Goal: Transaction & Acquisition: Purchase product/service

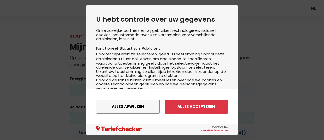
click at [194, 114] on div "Alles afwijzen Instellingen opslaan Alles accepteren" at bounding box center [162, 106] width 132 height 19
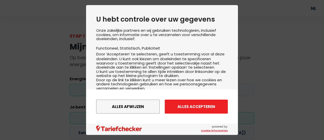
click at [188, 110] on button "Alles accepteren" at bounding box center [196, 106] width 63 height 14
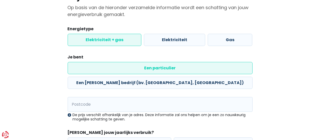
scroll to position [53, 0]
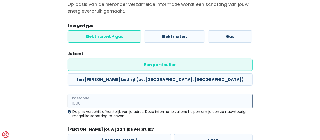
click at [98, 93] on input "Postcode" at bounding box center [160, 100] width 185 height 15
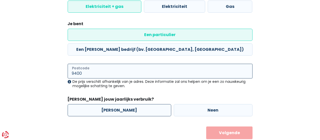
type input "9400"
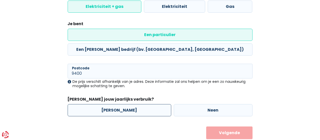
click at [135, 104] on label "[PERSON_NAME]" at bounding box center [120, 110] width 104 height 12
click at [135, 104] on input "[PERSON_NAME]" at bounding box center [120, 110] width 104 height 12
radio input "true"
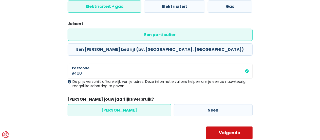
click at [228, 126] on button "Volgende" at bounding box center [229, 132] width 46 height 13
select select
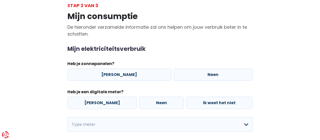
scroll to position [34, 0]
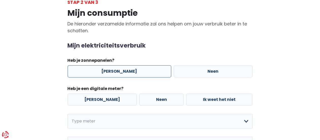
click at [120, 71] on label "[PERSON_NAME]" at bounding box center [120, 71] width 104 height 12
click at [120, 71] on input "[PERSON_NAME]" at bounding box center [120, 71] width 104 height 12
radio input "true"
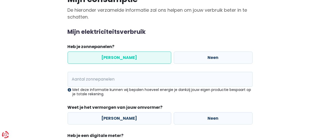
scroll to position [48, 0]
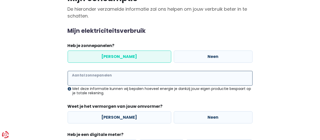
click at [101, 84] on input "Aantal zonnepanelen" at bounding box center [160, 78] width 185 height 15
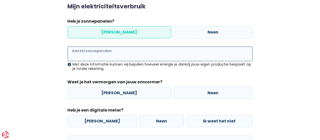
scroll to position [73, 0]
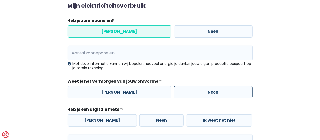
click at [189, 89] on label "Neen" at bounding box center [213, 92] width 79 height 12
click at [189, 89] on input "Neen" at bounding box center [213, 92] width 79 height 12
radio input "true"
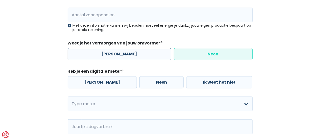
scroll to position [112, 0]
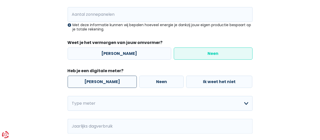
click at [101, 81] on label "[PERSON_NAME]" at bounding box center [102, 81] width 69 height 12
click at [101, 81] on input "[PERSON_NAME]" at bounding box center [102, 81] width 69 height 12
radio input "true"
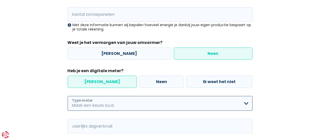
click at [116, 98] on select "Enkelvoudig Tweevoudig Enkelvoudig + uitsluitend nachttarief Tweevoudig + uitsl…" at bounding box center [160, 103] width 185 height 15
select select "day_night_bi_hourly"
click at [68, 96] on select "Enkelvoudig Tweevoudig Enkelvoudig + uitsluitend nachttarief Tweevoudig + uitsl…" at bounding box center [160, 103] width 185 height 15
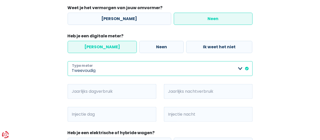
scroll to position [147, 0]
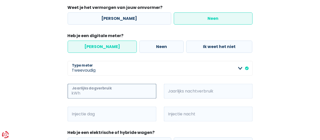
click at [108, 93] on input "Jaarlijks dagverbruik" at bounding box center [119, 91] width 75 height 15
paste input "1.728"
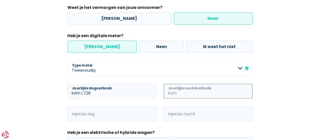
type input "1"
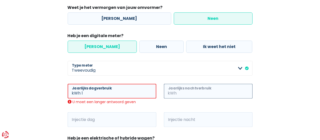
click at [182, 91] on input "Jaarlijks nachtverbruik" at bounding box center [215, 91] width 75 height 15
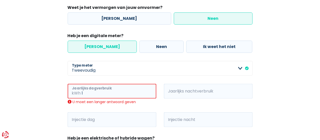
click at [84, 94] on input "1" at bounding box center [119, 91] width 74 height 15
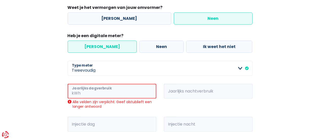
paste input "1.728"
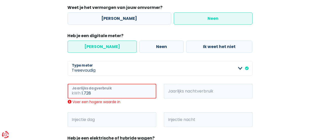
click at [84, 93] on input "1.728" at bounding box center [119, 91] width 74 height 15
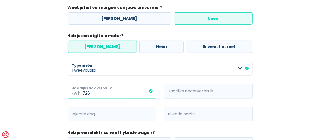
type input "1728"
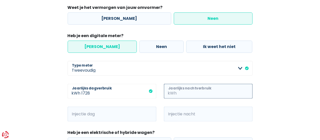
click at [217, 93] on input "Jaarlijks nachtverbruik" at bounding box center [215, 91] width 75 height 15
paste input "2.189"
click at [180, 91] on input "2.189" at bounding box center [215, 91] width 75 height 15
type input "2189"
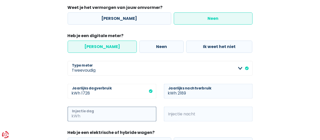
click at [94, 115] on input "Injectie dag" at bounding box center [119, 113] width 75 height 15
paste input "2 795"
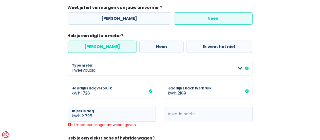
type input "2"
click at [195, 115] on input "Injectie nacht" at bounding box center [215, 113] width 75 height 15
paste input "1 277"
click at [180, 114] on input "1 277" at bounding box center [215, 113] width 75 height 15
type input "1277"
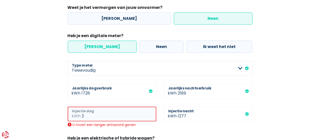
click at [111, 117] on input "2" at bounding box center [119, 113] width 74 height 15
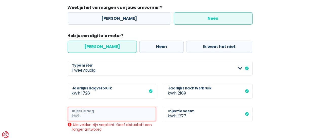
paste input "2 795"
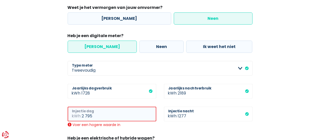
click at [85, 113] on input "2 795" at bounding box center [119, 113] width 74 height 15
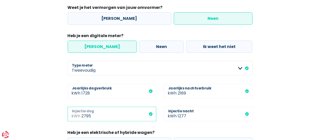
type input "2795"
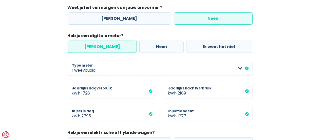
click at [270, 98] on div "Mijn consumptie De hieronder verzamelde informatie zal ons helpen om jouw verbr…" at bounding box center [160, 51] width 289 height 318
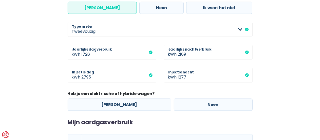
scroll to position [208, 0]
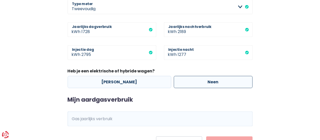
click at [190, 81] on label "Neen" at bounding box center [213, 82] width 79 height 12
click at [190, 81] on input "Neen" at bounding box center [213, 82] width 79 height 12
radio input "true"
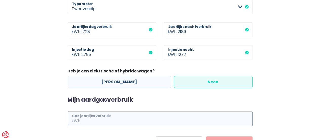
click at [123, 121] on input "Gas jaarlijks verbruik" at bounding box center [167, 118] width 171 height 15
paste input "12 742"
click at [86, 118] on input "12 742" at bounding box center [167, 118] width 171 height 15
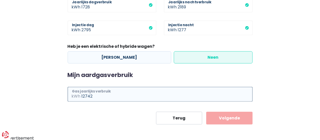
click at [182, 95] on input "12742" at bounding box center [167, 94] width 171 height 15
type input "12742"
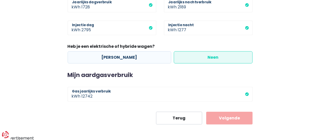
click at [231, 114] on button "Volgende" at bounding box center [229, 117] width 46 height 13
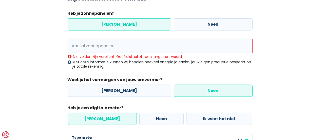
scroll to position [78, 0]
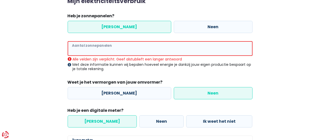
click at [113, 48] on input "Aantal zonnepanelen" at bounding box center [160, 48] width 185 height 15
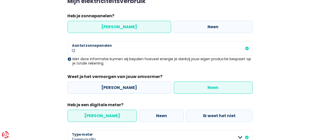
click at [283, 47] on div "Mijn consumptie De hieronder verzamelde informatie zal ons helpen om jouw verbr…" at bounding box center [160, 120] width 289 height 318
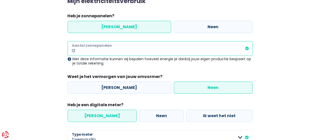
click at [235, 50] on input "12" at bounding box center [160, 48] width 185 height 15
type input "16"
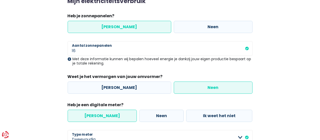
click at [285, 64] on div "Mijn consumptie De hieronder verzamelde informatie zal ons helpen om jouw verbr…" at bounding box center [160, 120] width 289 height 318
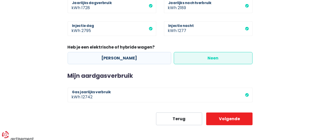
scroll to position [232, 0]
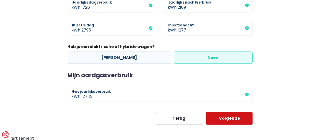
drag, startPoint x: 229, startPoint y: 120, endPoint x: 288, endPoint y: 88, distance: 67.5
click at [237, 120] on button "Volgende" at bounding box center [229, 118] width 46 height 13
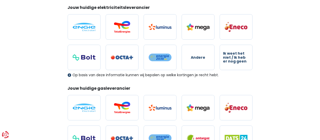
scroll to position [72, 0]
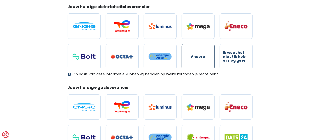
click at [192, 55] on span "Andere" at bounding box center [198, 57] width 14 height 4
click at [192, 54] on input "Andere" at bounding box center [198, 56] width 33 height 25
radio input "true"
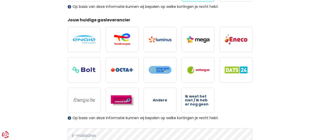
scroll to position [143, 0]
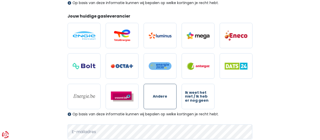
click at [151, 103] on label "Andere" at bounding box center [160, 96] width 33 height 25
click at [151, 103] on input "Andere" at bounding box center [160, 96] width 33 height 25
radio input "true"
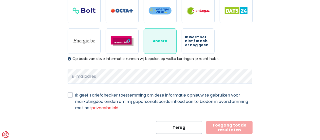
scroll to position [207, 0]
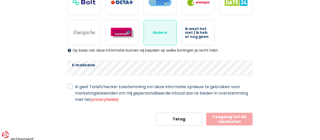
click at [75, 87] on label "Ik geef Tariefchecker toestemming om deze informatie opnieuw te gebruiken voor …" at bounding box center [163, 92] width 177 height 19
click at [70, 87] on input "Ik geef Tariefchecker toestemming om deze informatie opnieuw te gebruiken voor …" at bounding box center [70, 85] width 5 height 5
checkbox input "true"
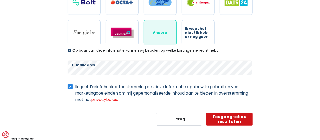
click at [224, 120] on button "Toegang tot de resultaten" at bounding box center [229, 118] width 46 height 13
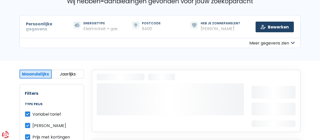
scroll to position [55, 0]
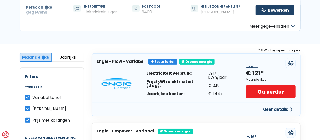
click at [44, 98] on span "Variabel tarief" at bounding box center [47, 97] width 29 height 6
click at [30, 98] on input "Variabel tarief" at bounding box center [27, 96] width 5 height 5
checkbox input "false"
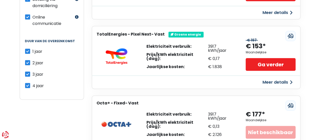
scroll to position [211, 0]
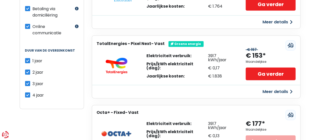
click at [33, 69] on label "2 jaar" at bounding box center [38, 72] width 11 height 6
click at [29, 69] on input "2 jaar" at bounding box center [27, 71] width 5 height 5
checkbox input "false"
click at [33, 80] on label "3 jaar" at bounding box center [38, 83] width 11 height 6
click at [29, 80] on input "3 jaar" at bounding box center [27, 82] width 5 height 5
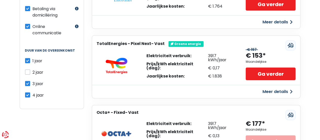
checkbox input "false"
click at [33, 92] on label "4 jaar" at bounding box center [38, 95] width 11 height 6
click at [29, 92] on input "4 jaar" at bounding box center [27, 94] width 5 height 5
checkbox input "false"
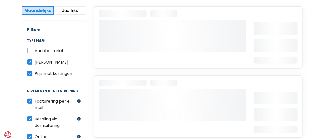
scroll to position [102, 0]
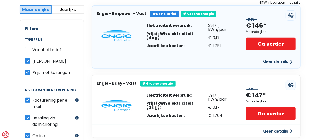
click at [284, 63] on button "Meer details" at bounding box center [278, 61] width 36 height 9
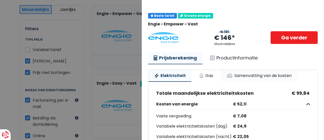
scroll to position [12, 0]
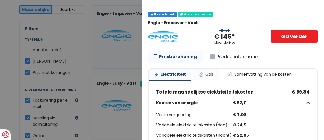
click at [206, 69] on link "Gas" at bounding box center [205, 74] width 25 height 11
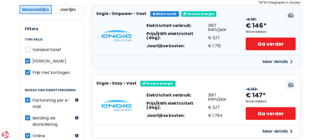
click at [239, 83] on div "Engie - Easy - Vast Gesponsord [PERSON_NAME] energie" at bounding box center [196, 80] width 208 height 11
click at [271, 98] on div "€ 193 € 147* Maandelijkse Ga verder" at bounding box center [271, 105] width 50 height 29
click at [284, 133] on button "Meer details" at bounding box center [278, 130] width 36 height 9
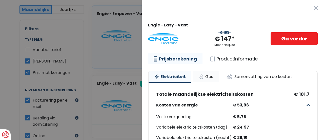
click at [202, 77] on link "Gas" at bounding box center [205, 76] width 25 height 11
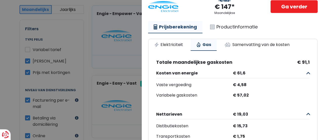
scroll to position [32, 0]
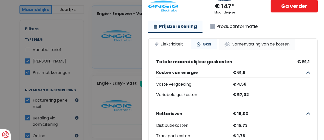
click at [267, 41] on link "Samenvatting van de kosten" at bounding box center [257, 43] width 76 height 11
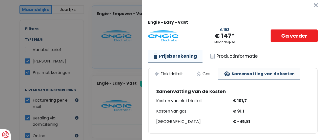
scroll to position [7, 0]
click at [308, 1] on button "×" at bounding box center [316, 5] width 16 height 16
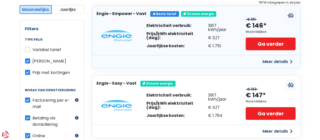
click at [276, 62] on button "Meer details" at bounding box center [278, 61] width 36 height 9
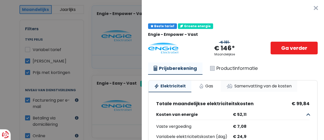
click at [238, 85] on link "Samenvatting van de kosten" at bounding box center [259, 85] width 76 height 11
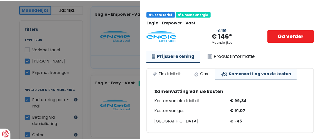
scroll to position [0, 0]
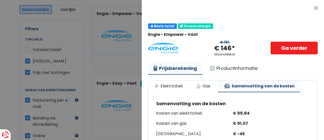
click at [308, 9] on button "×" at bounding box center [316, 8] width 16 height 16
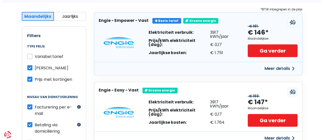
scroll to position [96, 0]
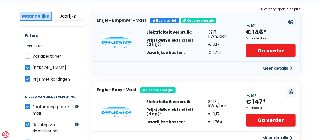
click at [276, 68] on button "Meer details" at bounding box center [278, 68] width 36 height 9
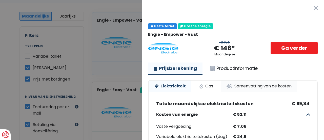
click at [248, 85] on link "Samenvatting van de kosten" at bounding box center [259, 85] width 76 height 11
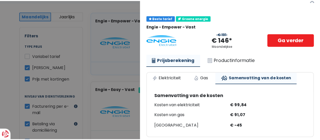
scroll to position [0, 0]
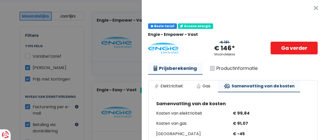
click at [308, 7] on button "×" at bounding box center [316, 8] width 16 height 16
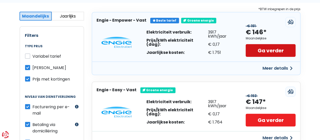
click at [261, 50] on link "Ga verder" at bounding box center [271, 50] width 50 height 13
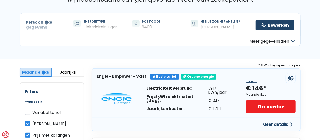
scroll to position [42, 0]
